Goal: Task Accomplishment & Management: Manage account settings

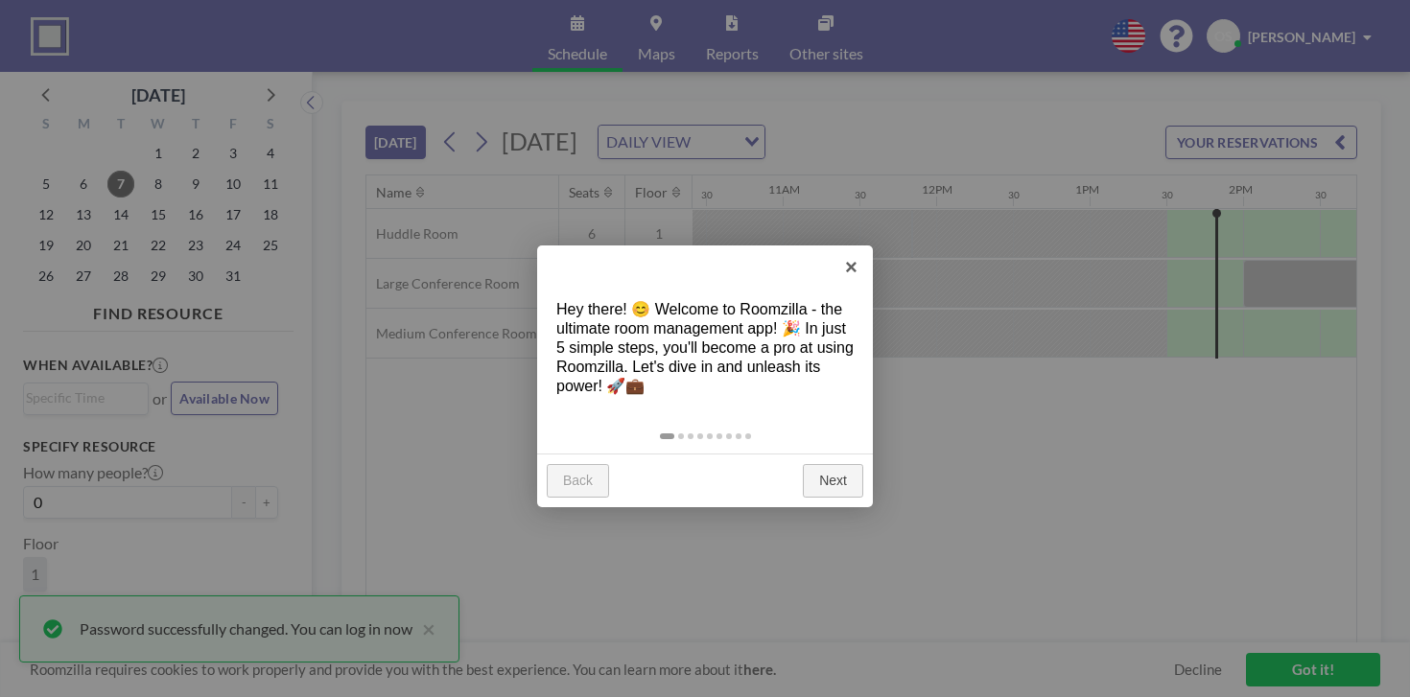
scroll to position [0, 1621]
click at [826, 464] on link "Next" at bounding box center [833, 481] width 60 height 35
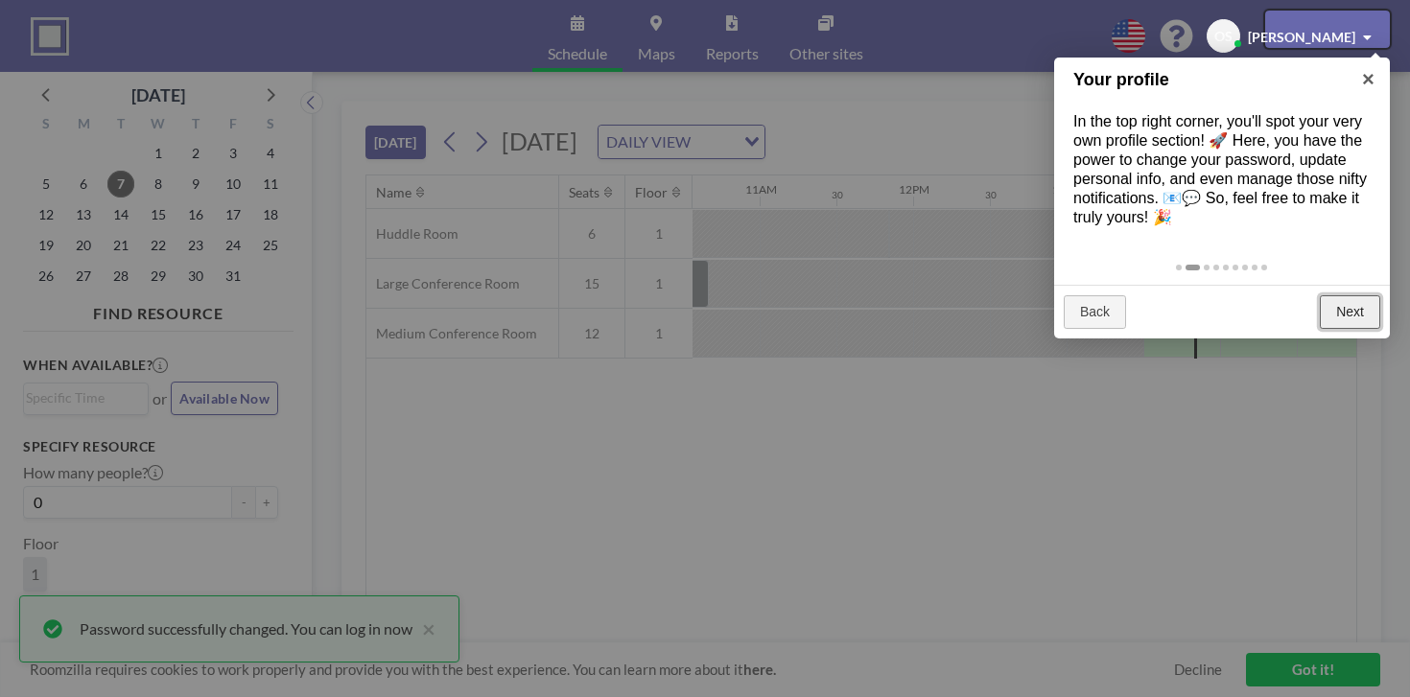
click at [1344, 295] on link "Next" at bounding box center [1350, 312] width 60 height 35
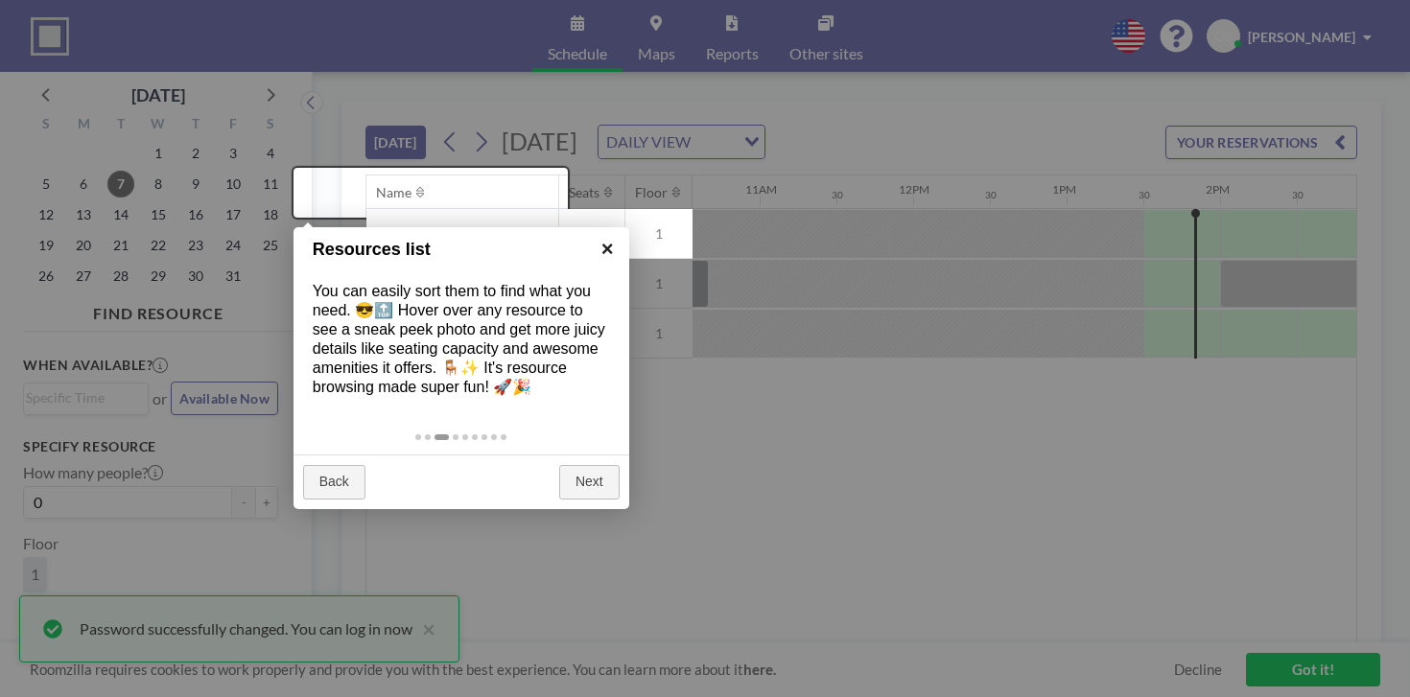
click at [608, 260] on link "×" at bounding box center [607, 248] width 43 height 43
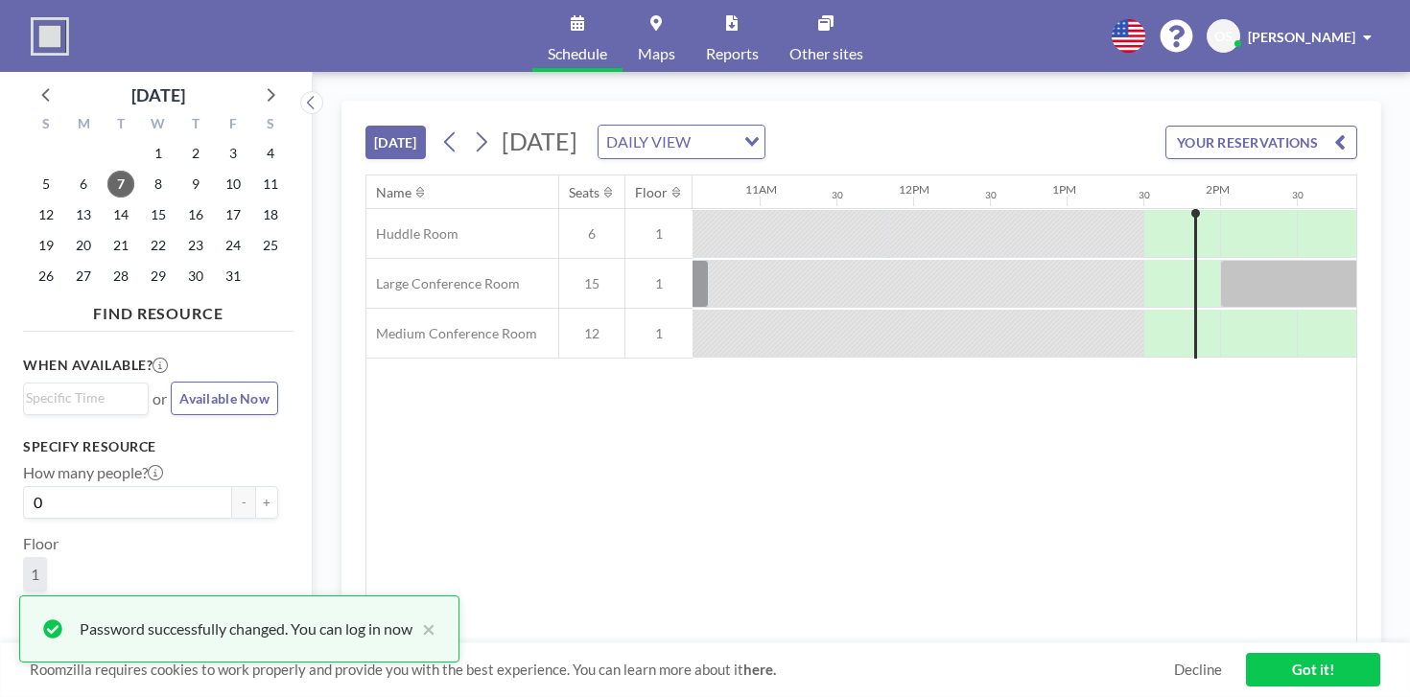
click at [1338, 29] on span "[PERSON_NAME]" at bounding box center [1301, 37] width 107 height 16
click at [1337, 82] on link "Profile" at bounding box center [1313, 92] width 171 height 38
click at [1327, 126] on button "YOUR RESERVATIONS" at bounding box center [1261, 143] width 192 height 34
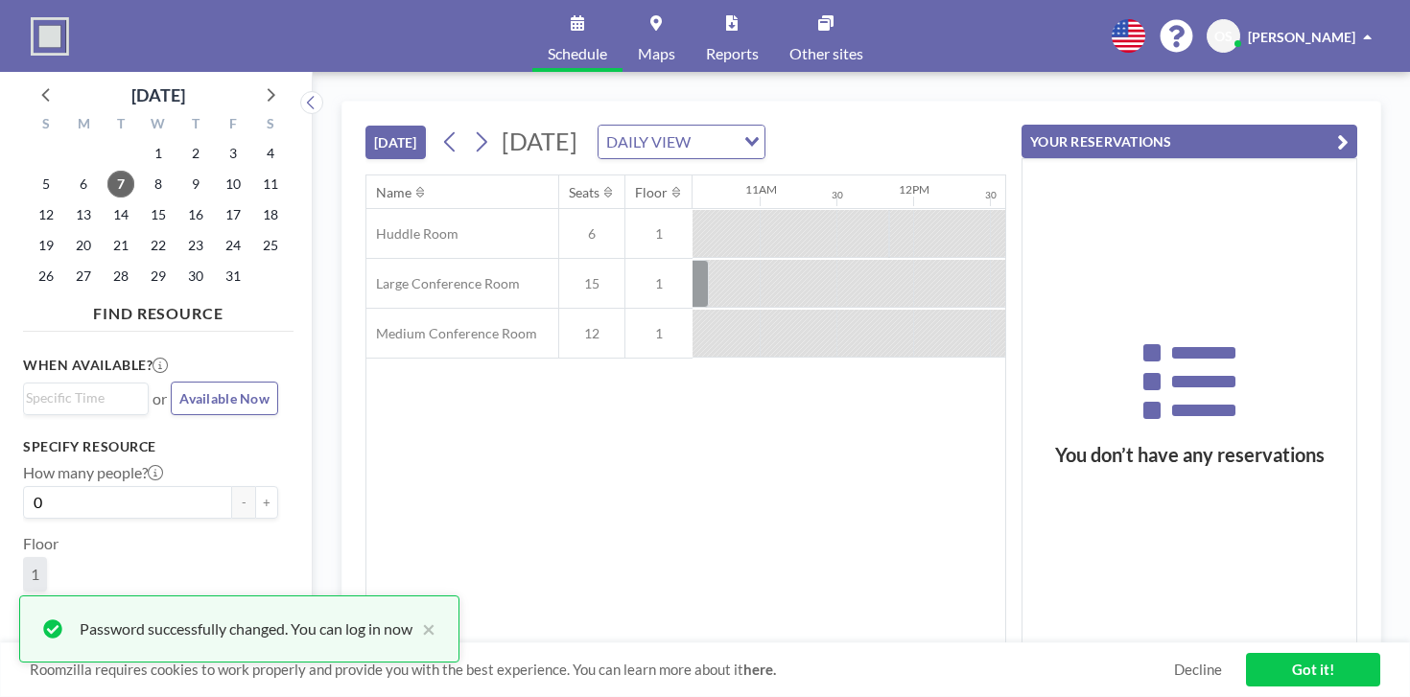
click at [1327, 125] on button "YOUR RESERVATIONS" at bounding box center [1189, 142] width 336 height 34
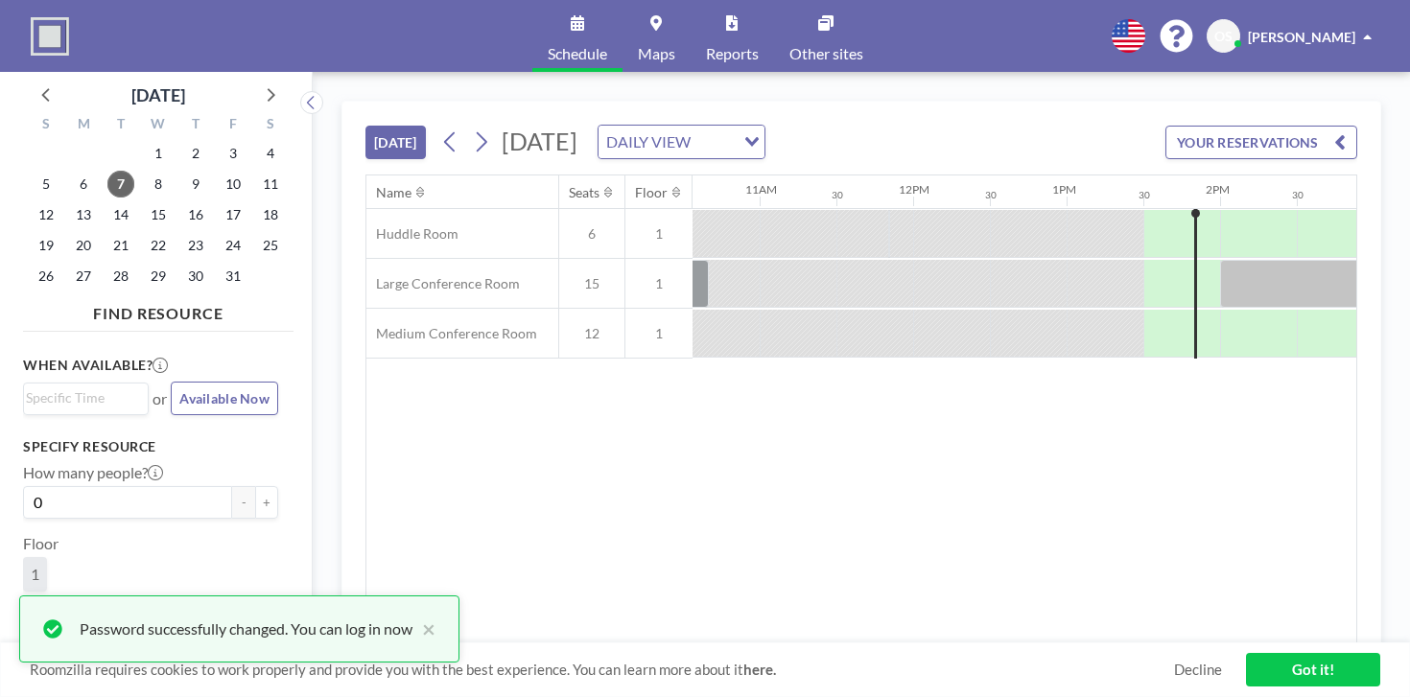
click at [1255, 672] on link "Got it!" at bounding box center [1313, 670] width 134 height 34
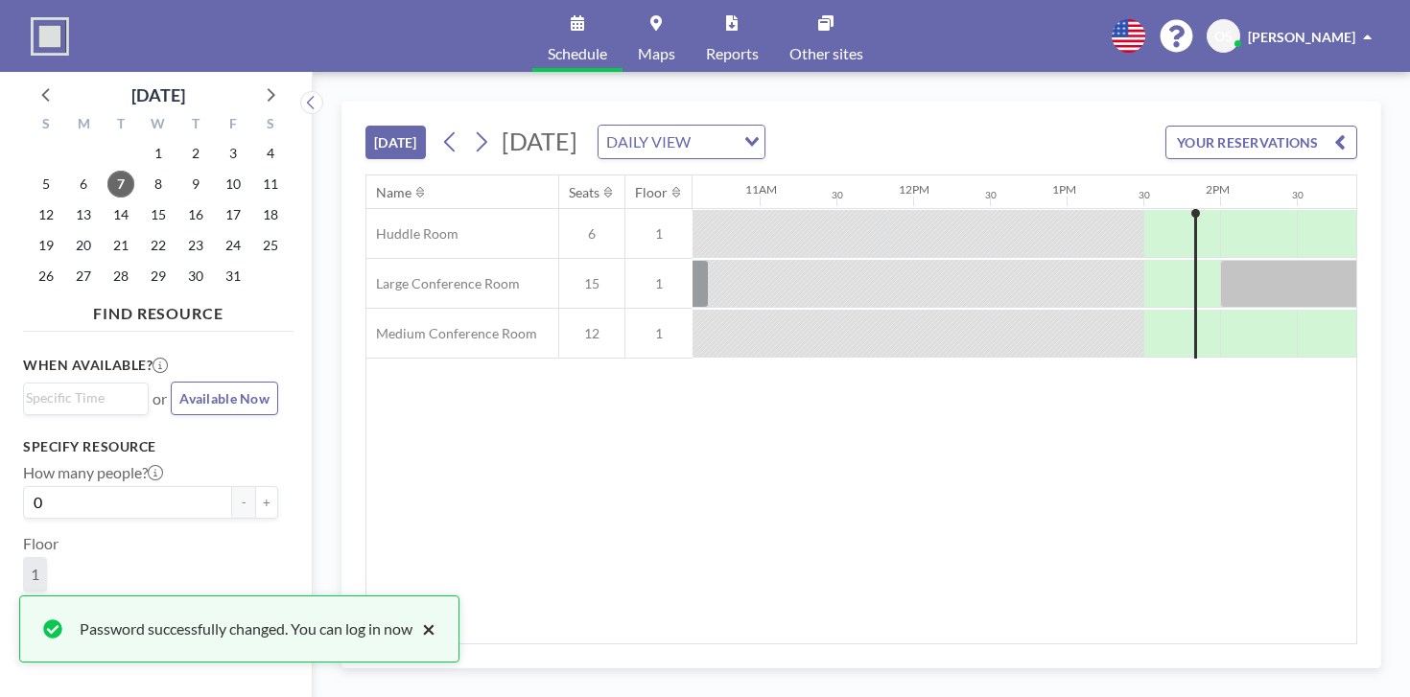
click at [412, 641] on button "×" at bounding box center [423, 629] width 23 height 23
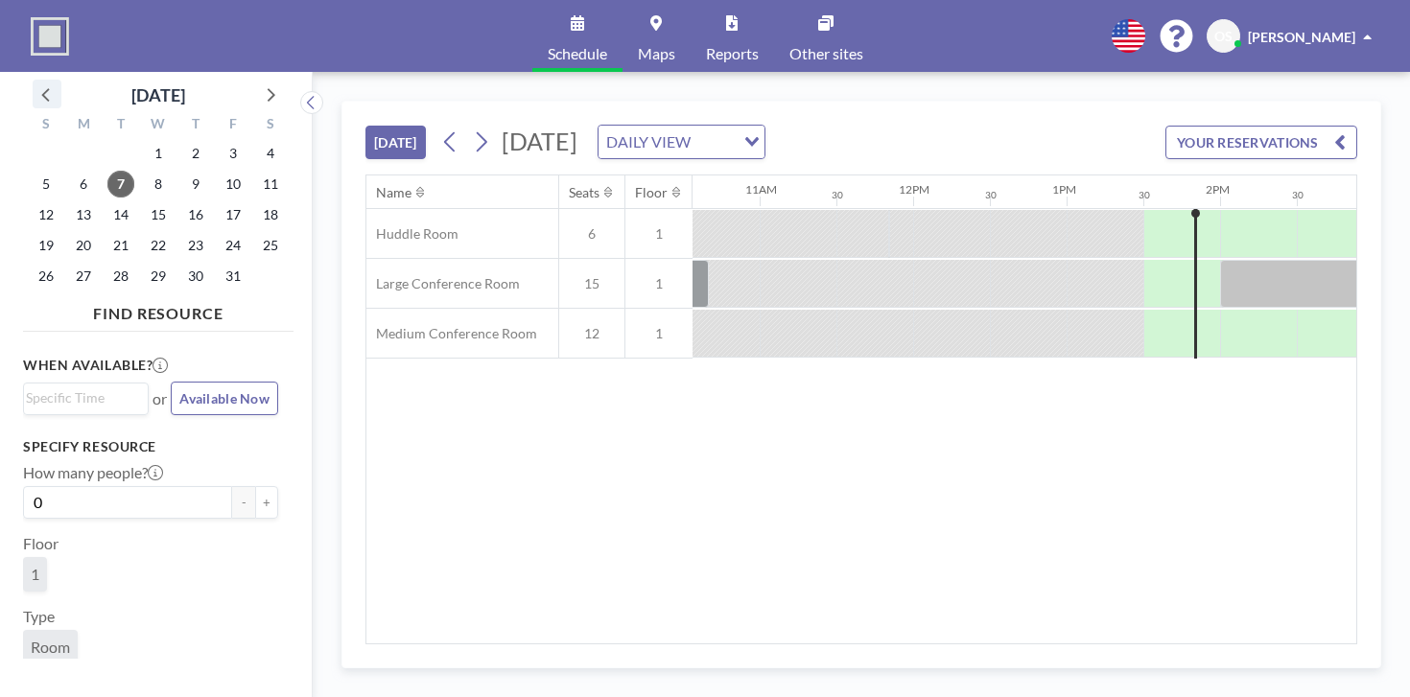
click at [37, 82] on icon at bounding box center [47, 94] width 25 height 25
click at [257, 87] on icon at bounding box center [269, 94] width 25 height 25
